Goal: Find specific page/section: Find specific page/section

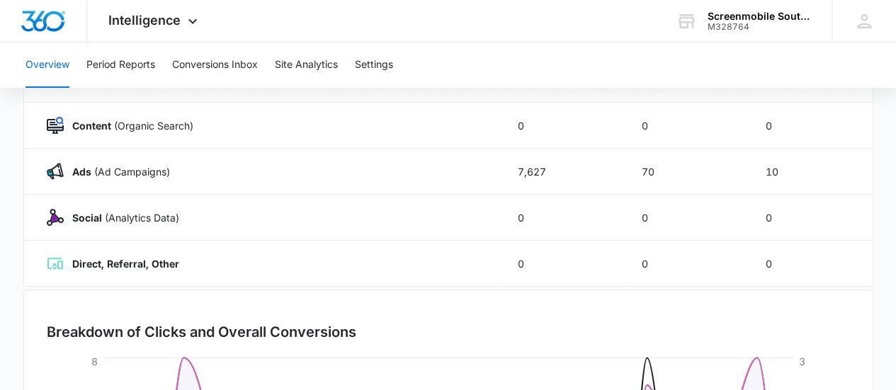
scroll to position [257, 0]
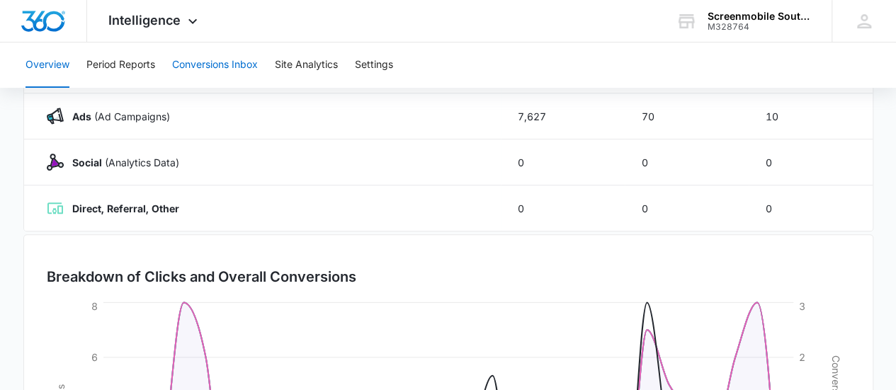
click at [246, 64] on button "Conversions Inbox" at bounding box center [215, 64] width 86 height 45
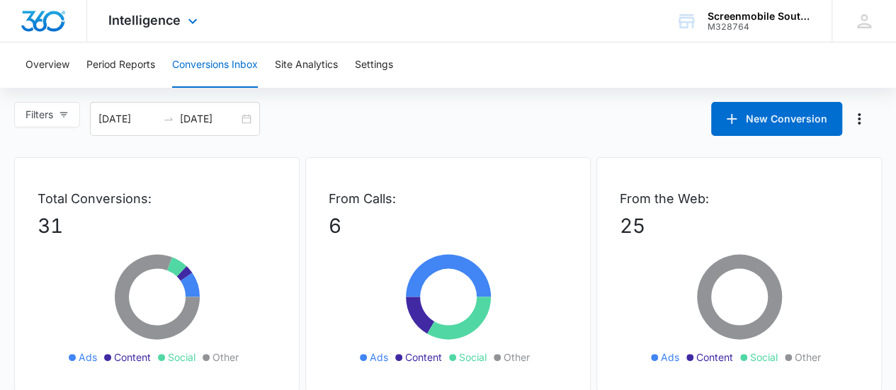
click at [187, 30] on div "Intelligence Apps Reputation Websites Forms CRM Email Social Shop Payments POS …" at bounding box center [154, 21] width 135 height 42
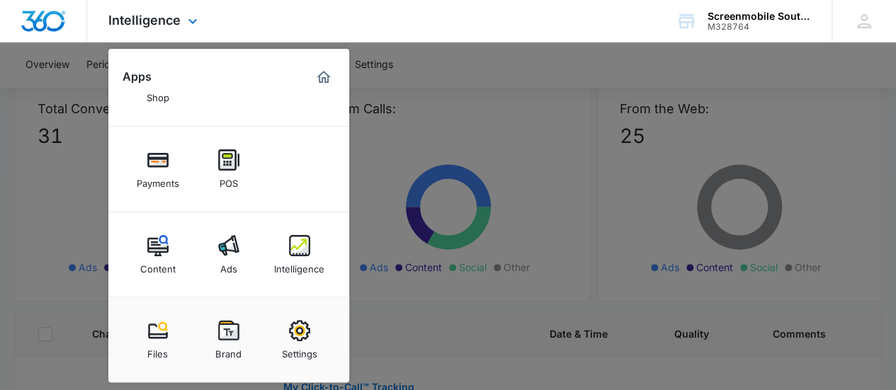
scroll to position [91, 0]
click at [145, 260] on div "Content" at bounding box center [157, 265] width 35 height 18
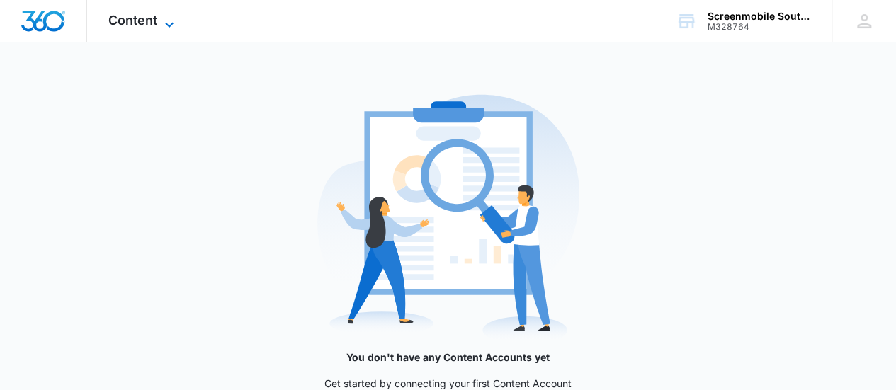
click at [170, 25] on icon at bounding box center [169, 24] width 8 height 5
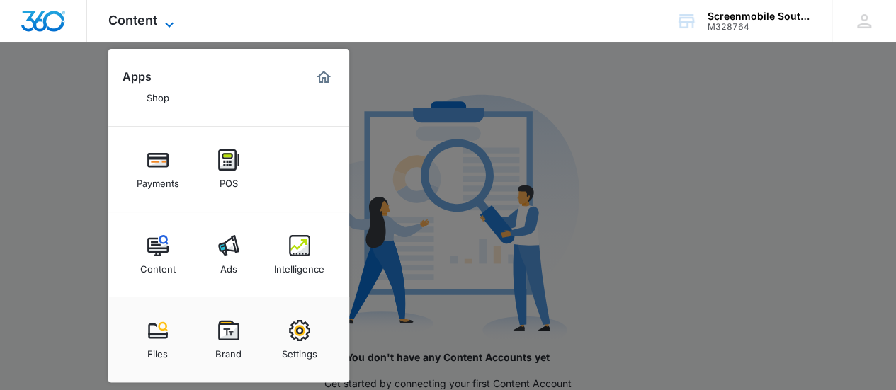
click at [170, 25] on icon at bounding box center [169, 24] width 8 height 5
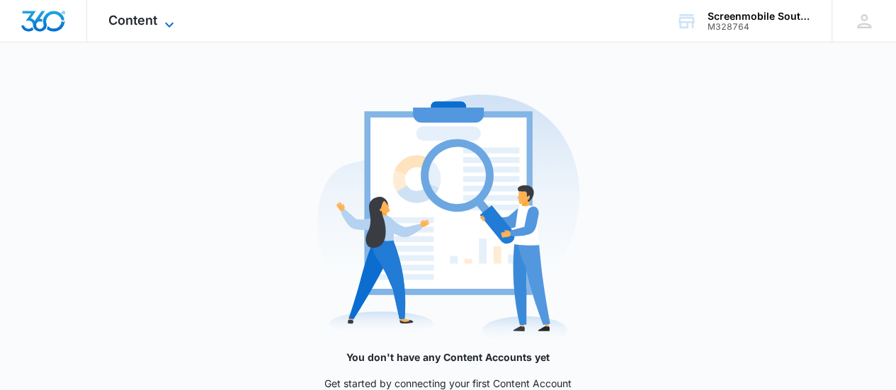
click at [170, 25] on icon at bounding box center [169, 24] width 8 height 5
